Goal: Task Accomplishment & Management: Manage account settings

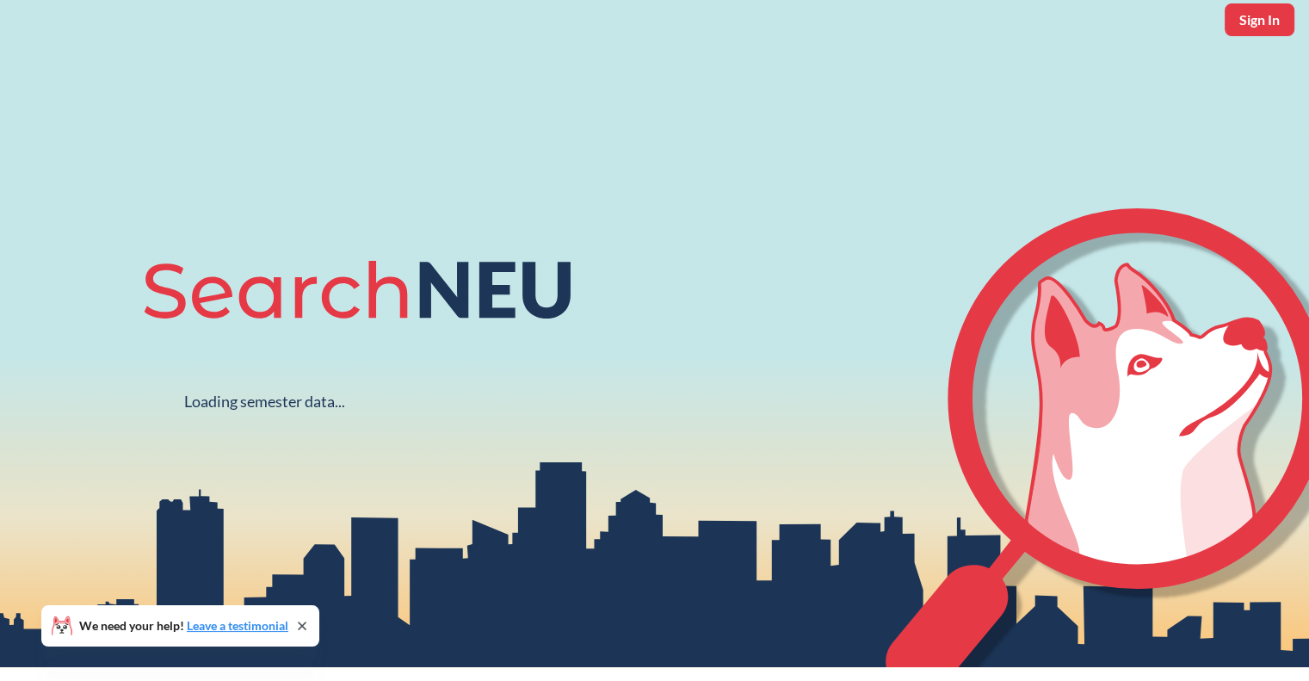
scroll to position [56, 0]
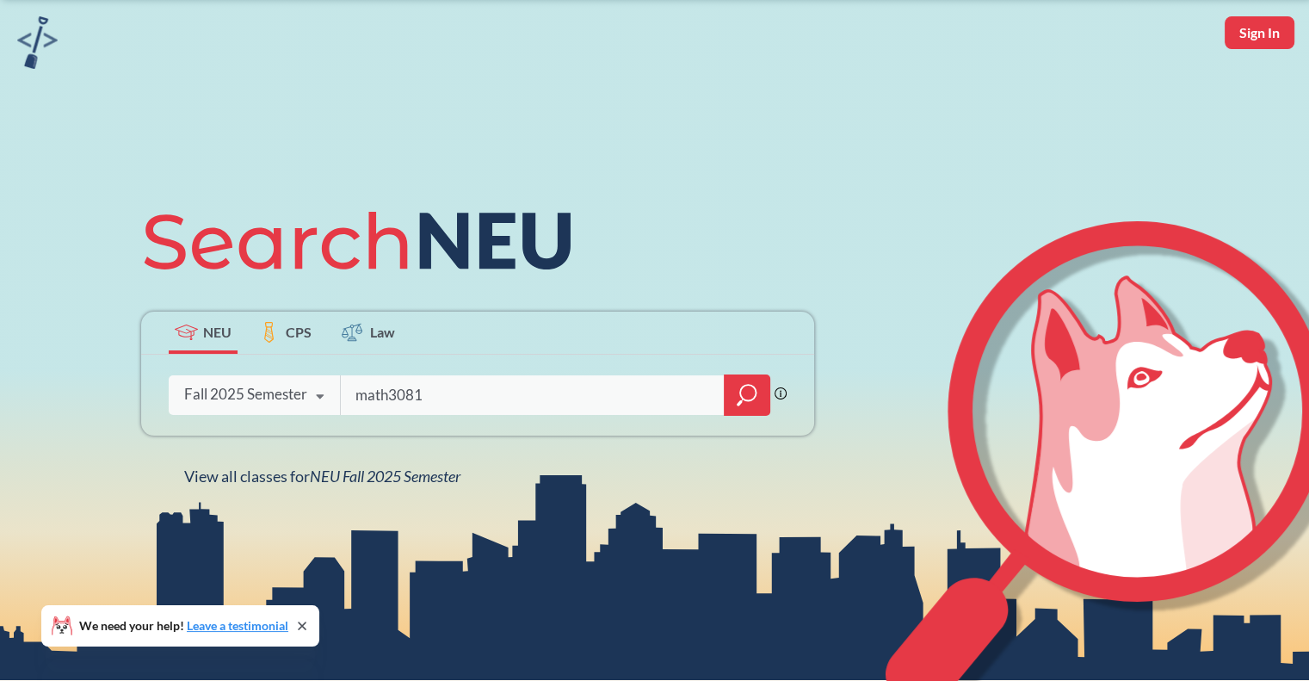
type input "math3081"
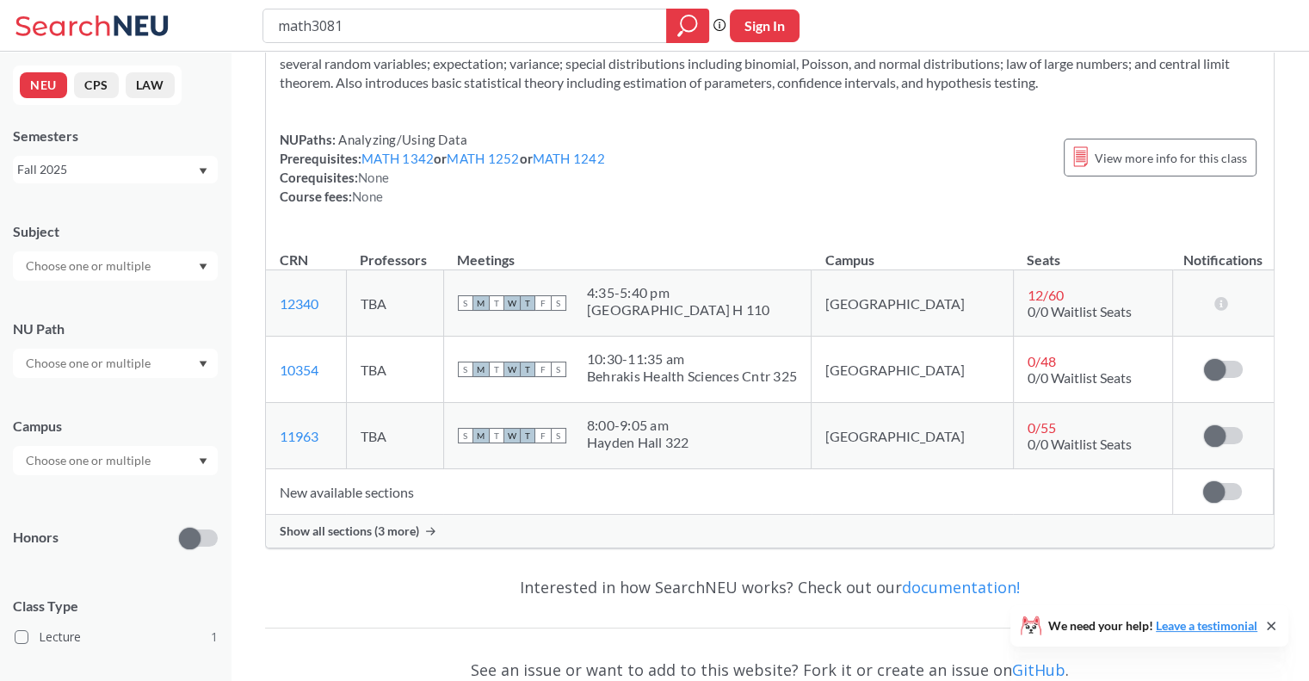
scroll to position [106, 0]
click at [1215, 379] on td "Sign in to subscribe for notifications." at bounding box center [1222, 369] width 101 height 66
click at [1221, 375] on span at bounding box center [1215, 369] width 22 height 22
click at [1204, 360] on input "checkbox" at bounding box center [1204, 360] width 0 height 0
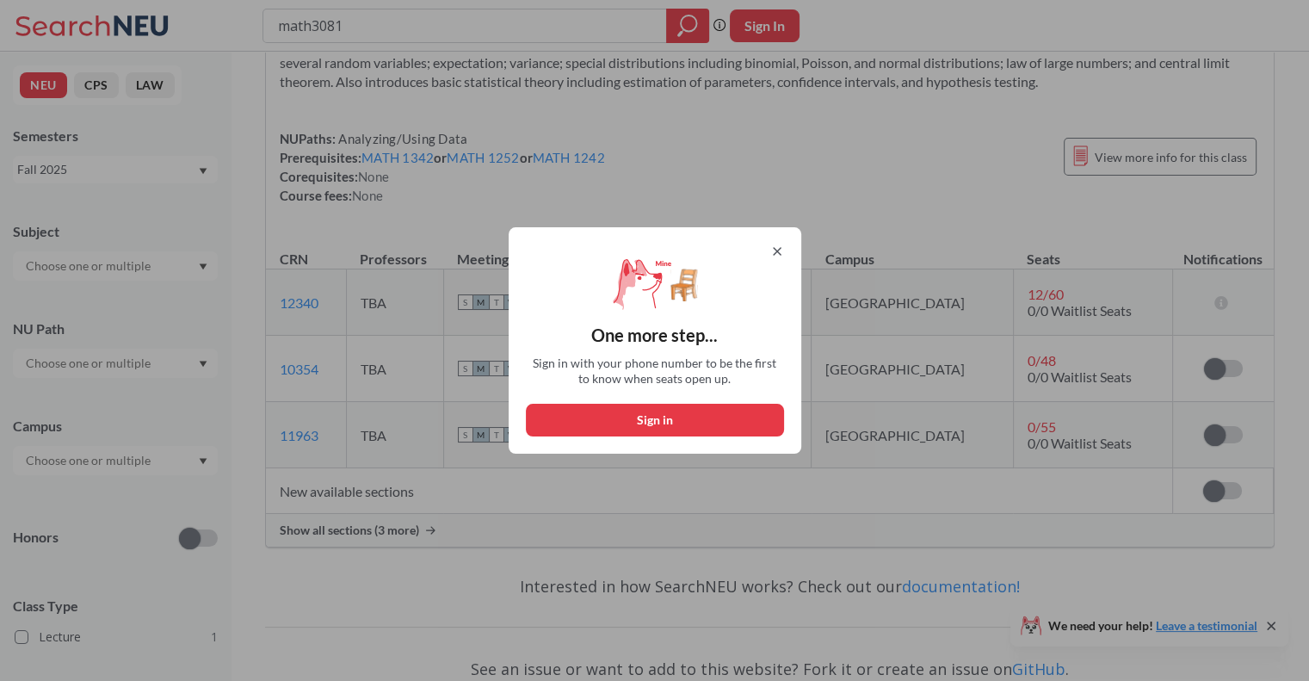
click at [720, 411] on button "Sign in" at bounding box center [655, 420] width 258 height 33
select select "US"
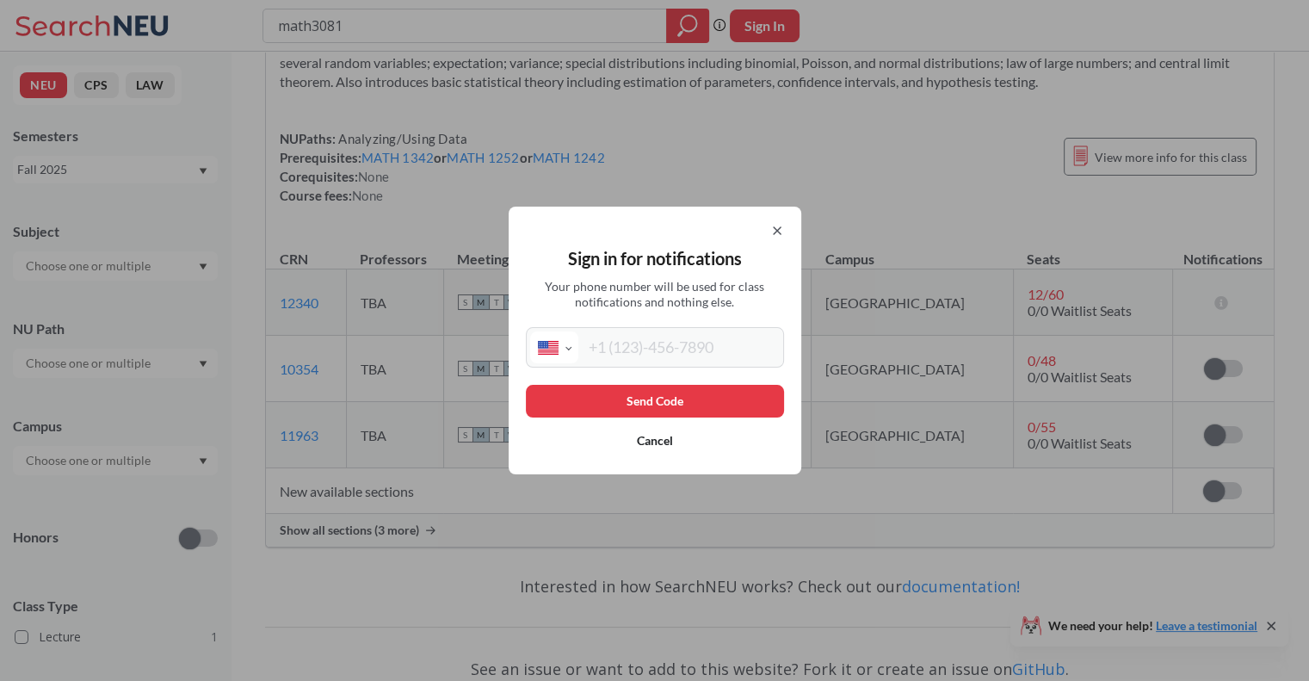
click at [699, 343] on input "tel" at bounding box center [678, 347] width 201 height 32
type input "(520) 338-4195"
click at [708, 402] on button "Send Code" at bounding box center [655, 401] width 258 height 33
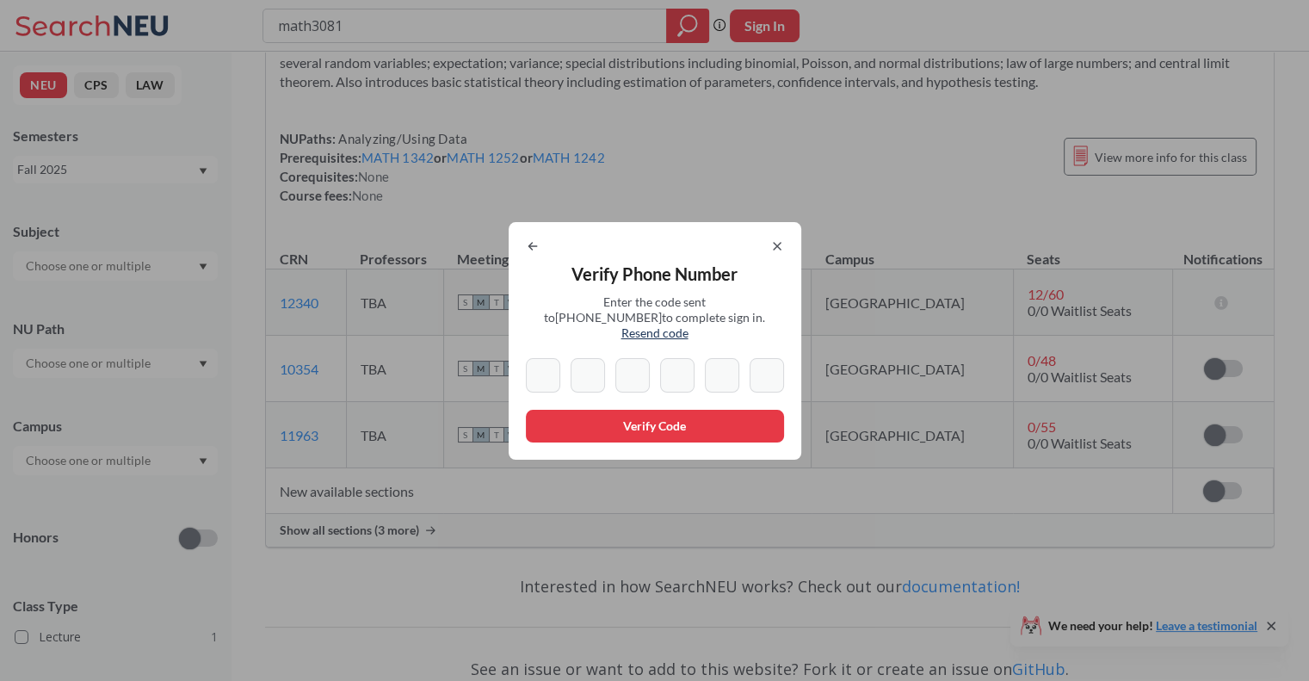
type input "3"
type input "0"
type input "7"
type input "0"
type input "8"
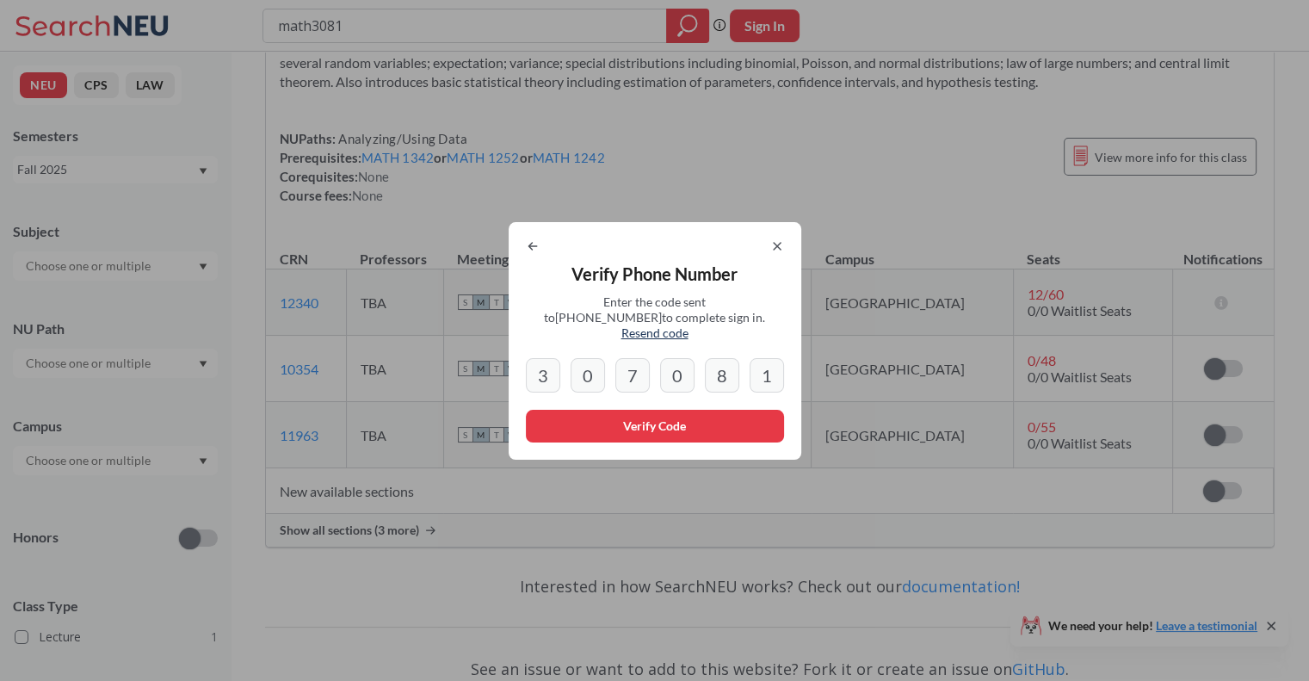
type input "1"
click at [593, 413] on button "Verify Code" at bounding box center [655, 426] width 258 height 33
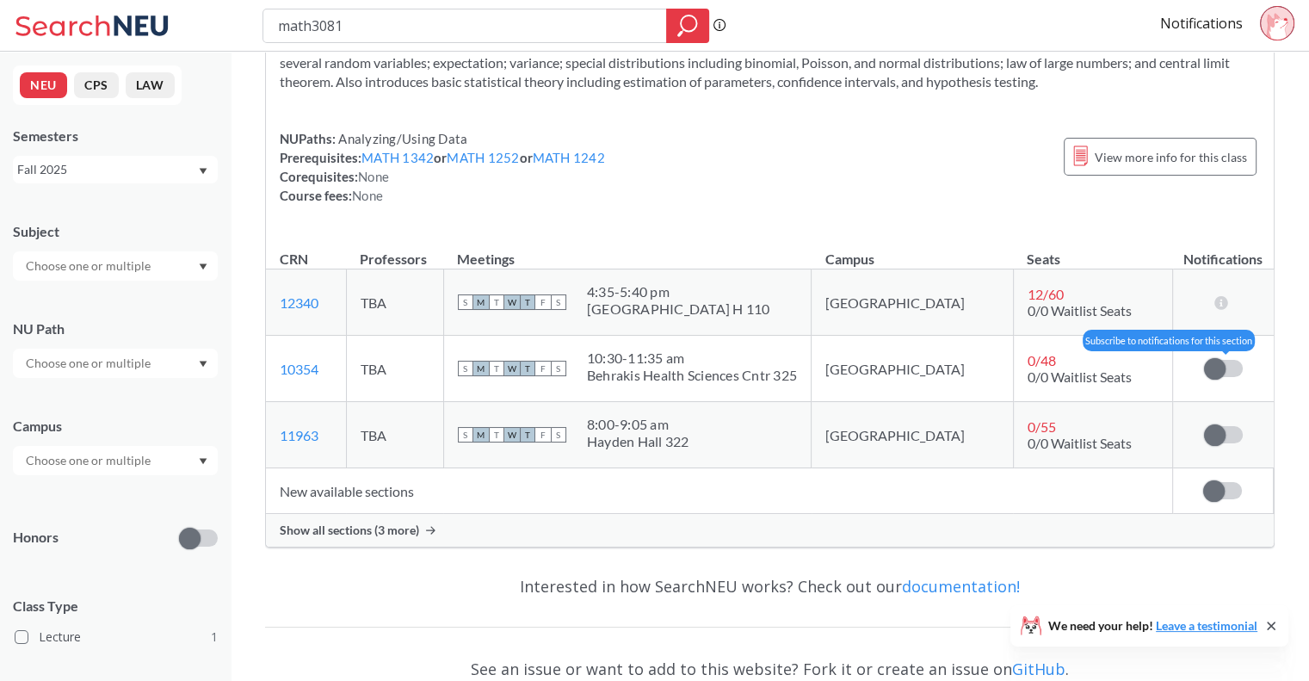
click at [1219, 362] on span at bounding box center [1215, 369] width 22 height 22
click at [1204, 360] on input "checkbox" at bounding box center [1204, 360] width 0 height 0
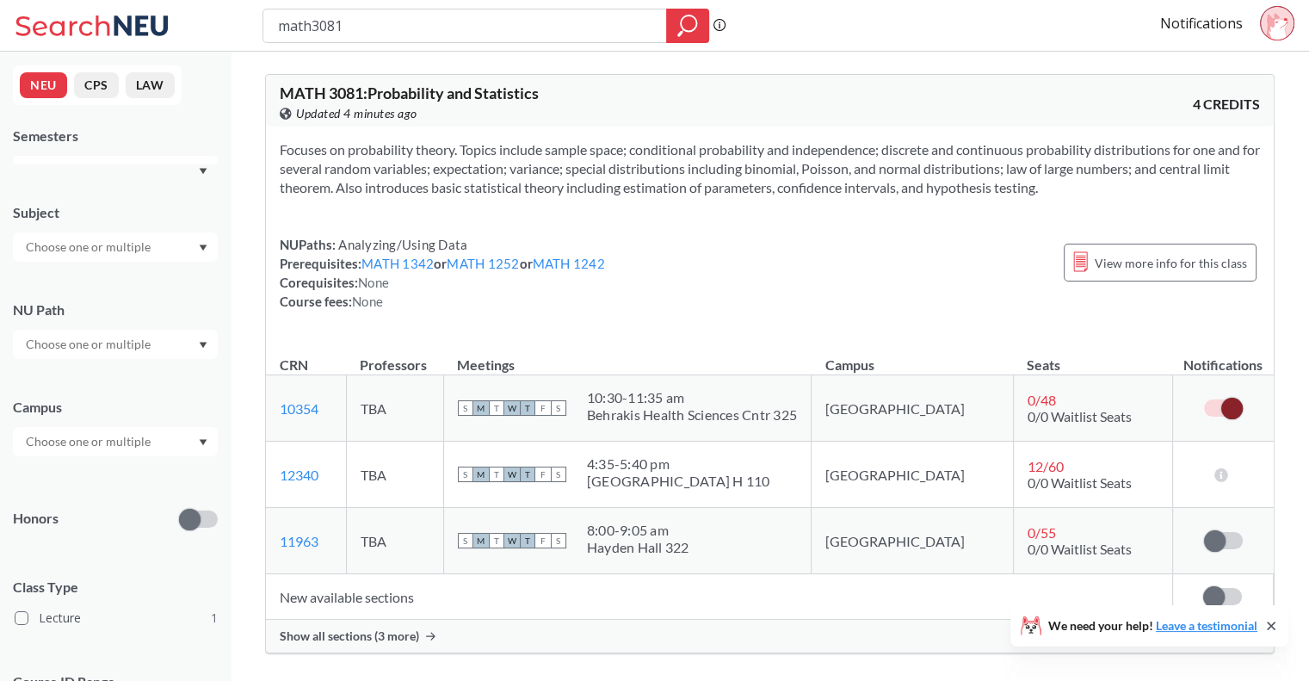
click at [623, 183] on section "Focuses on probability theory. Topics include sample space; conditional probabi…" at bounding box center [770, 168] width 980 height 57
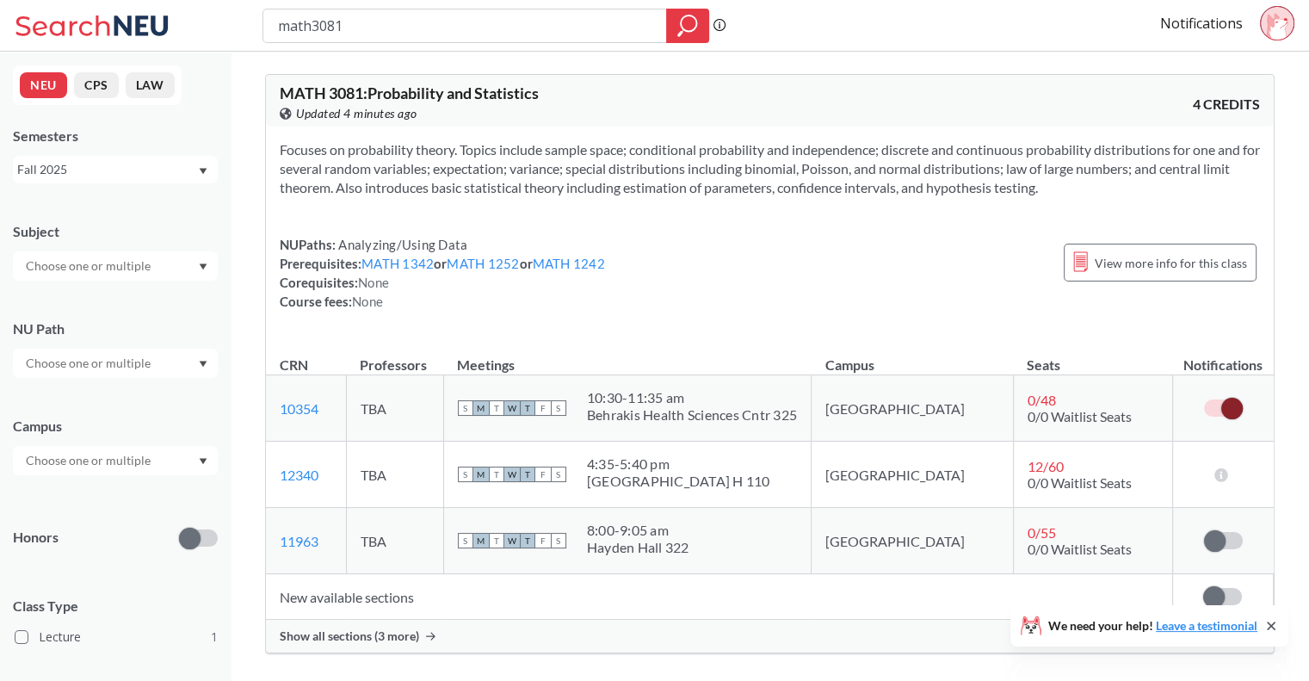
click at [623, 183] on section "Focuses on probability theory. Topics include sample space; conditional probabi…" at bounding box center [770, 168] width 980 height 57
